Goal: Navigation & Orientation: Find specific page/section

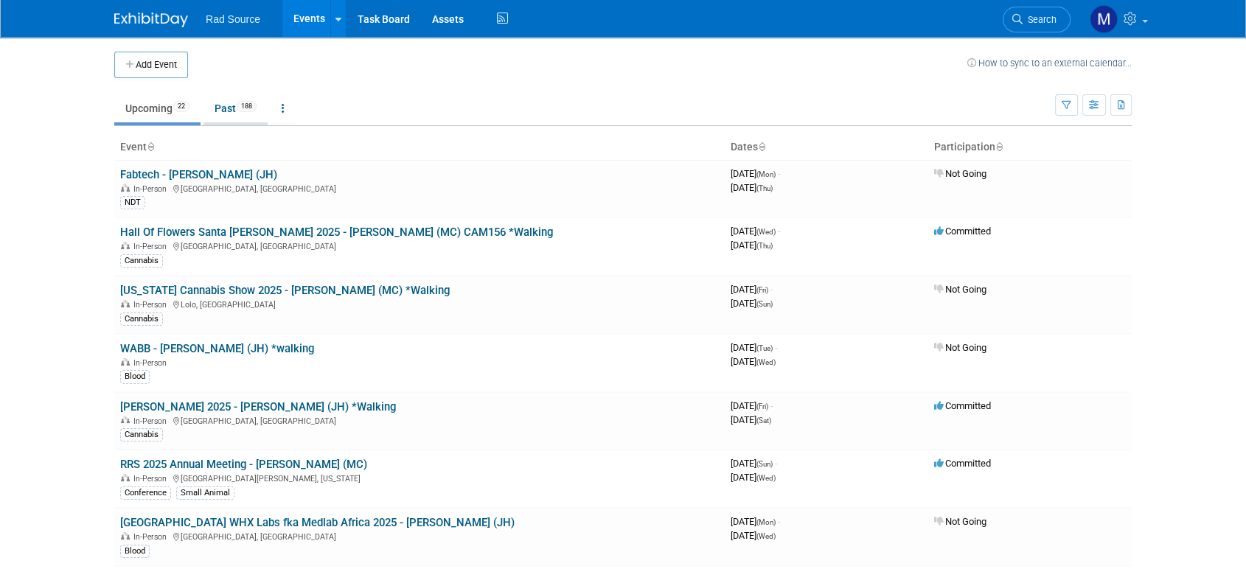
click at [236, 108] on link "Past 188" at bounding box center [235, 108] width 64 height 28
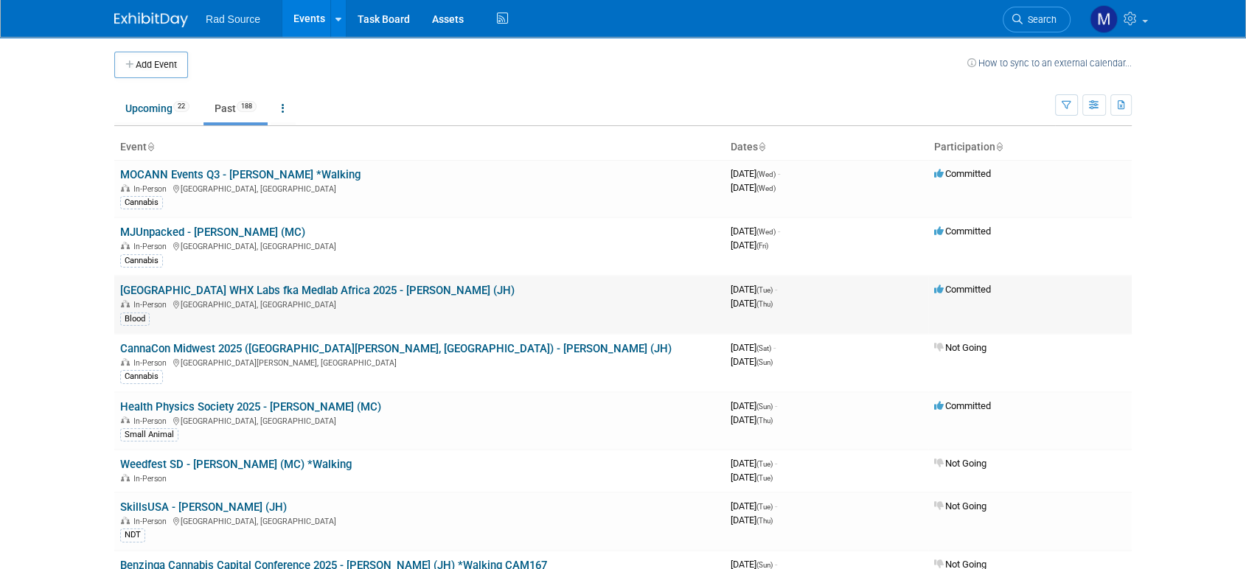
click at [250, 287] on link "[GEOGRAPHIC_DATA] WHX Labs fka Medlab Africa 2025 - [PERSON_NAME] (JH)" at bounding box center [317, 290] width 394 height 13
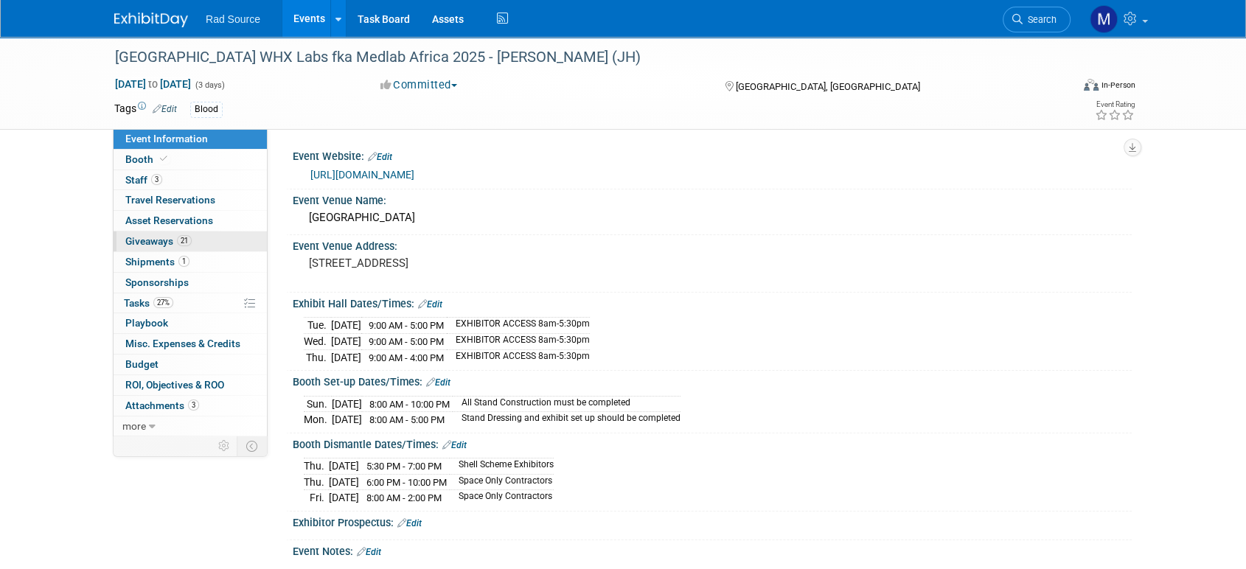
click at [166, 240] on span "Giveaways 21" at bounding box center [158, 241] width 66 height 12
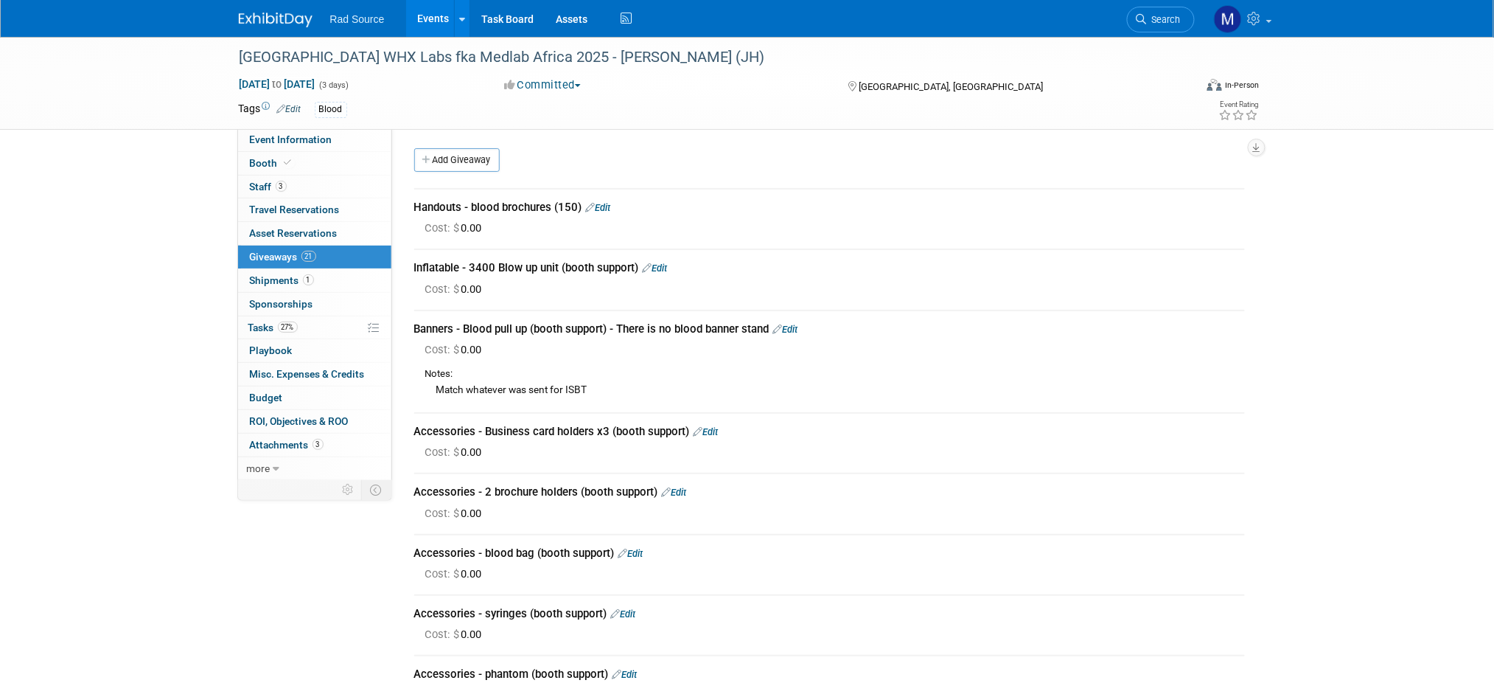
drag, startPoint x: 1253, startPoint y: 0, endPoint x: 102, endPoint y: 463, distance: 1240.9
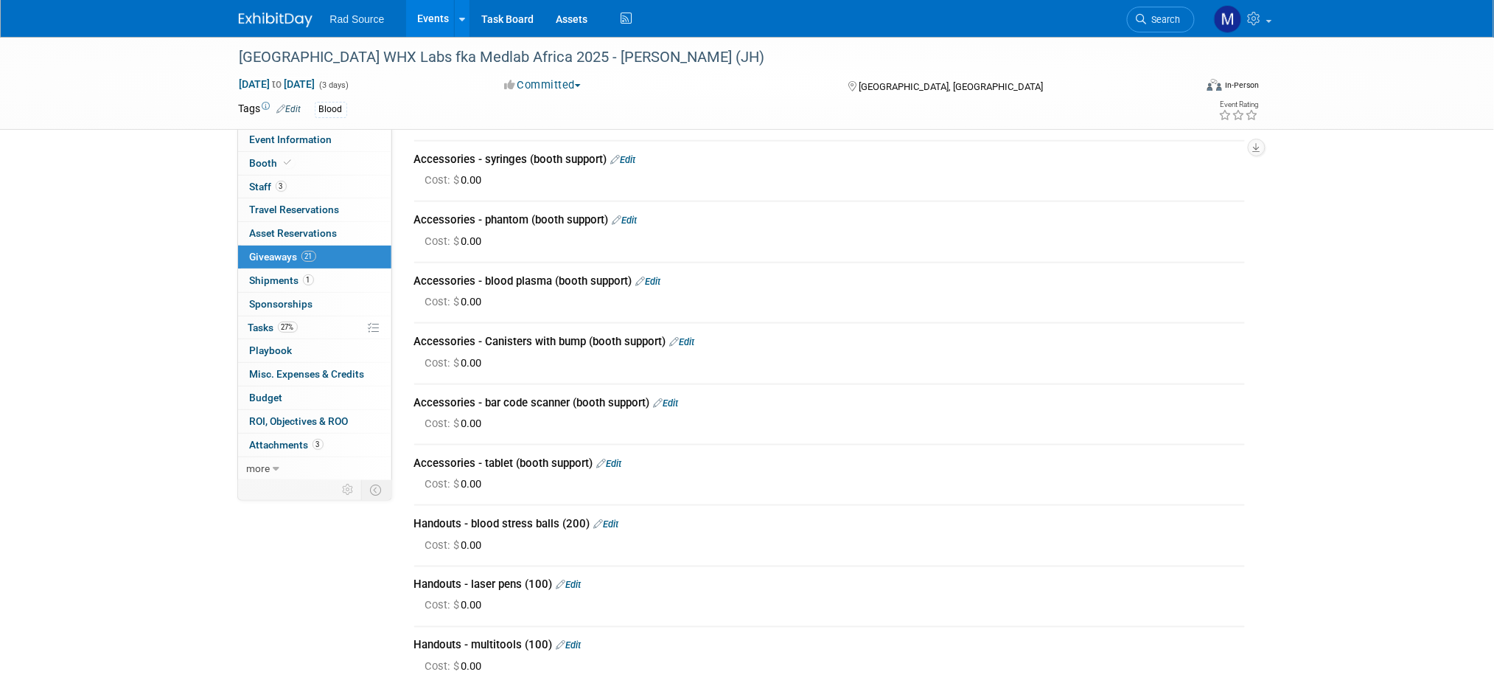
scroll to position [456, 0]
